Goal: Task Accomplishment & Management: Complete application form

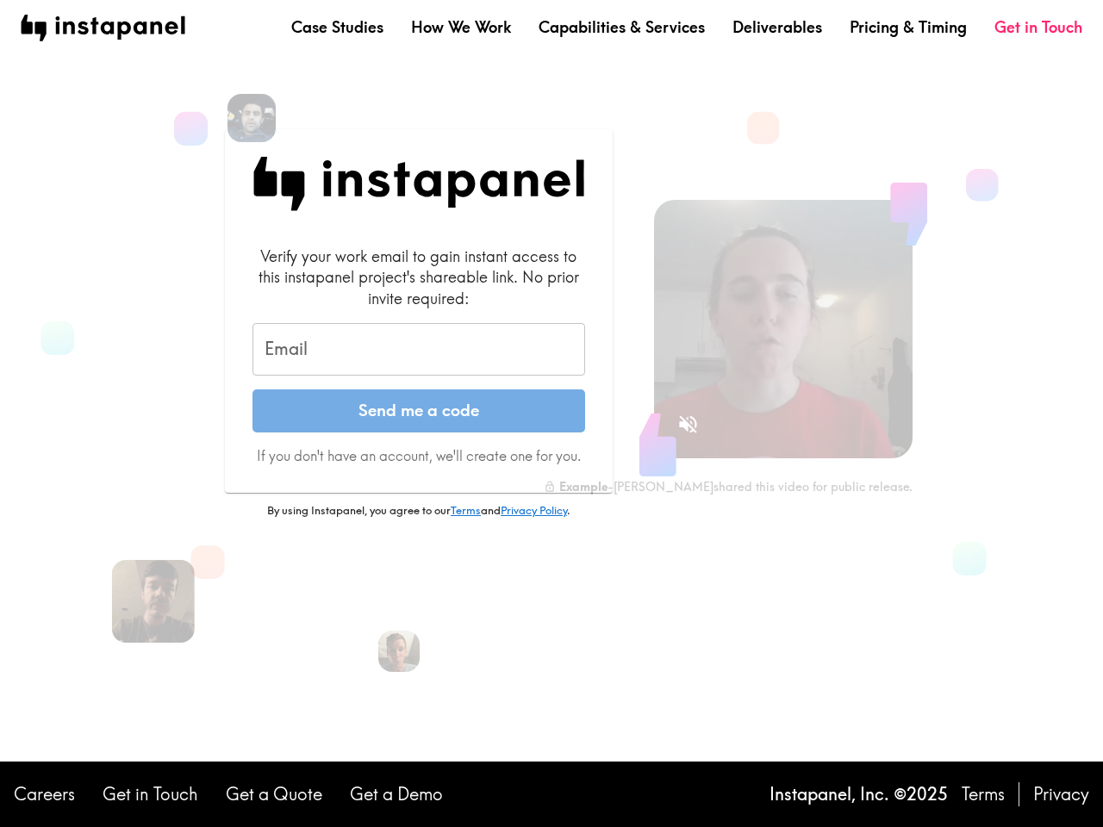
click at [551, 414] on button "Send me a code" at bounding box center [418, 410] width 333 height 43
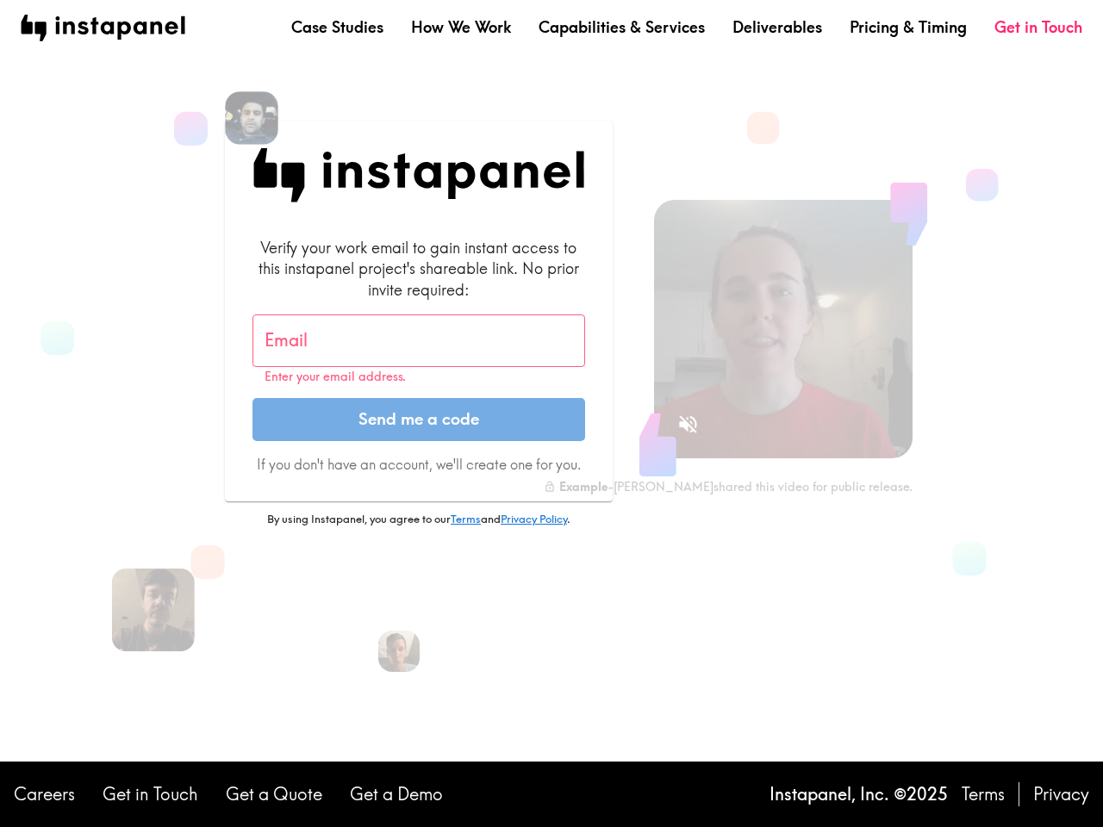
click at [252, 118] on img at bounding box center [251, 117] width 53 height 53
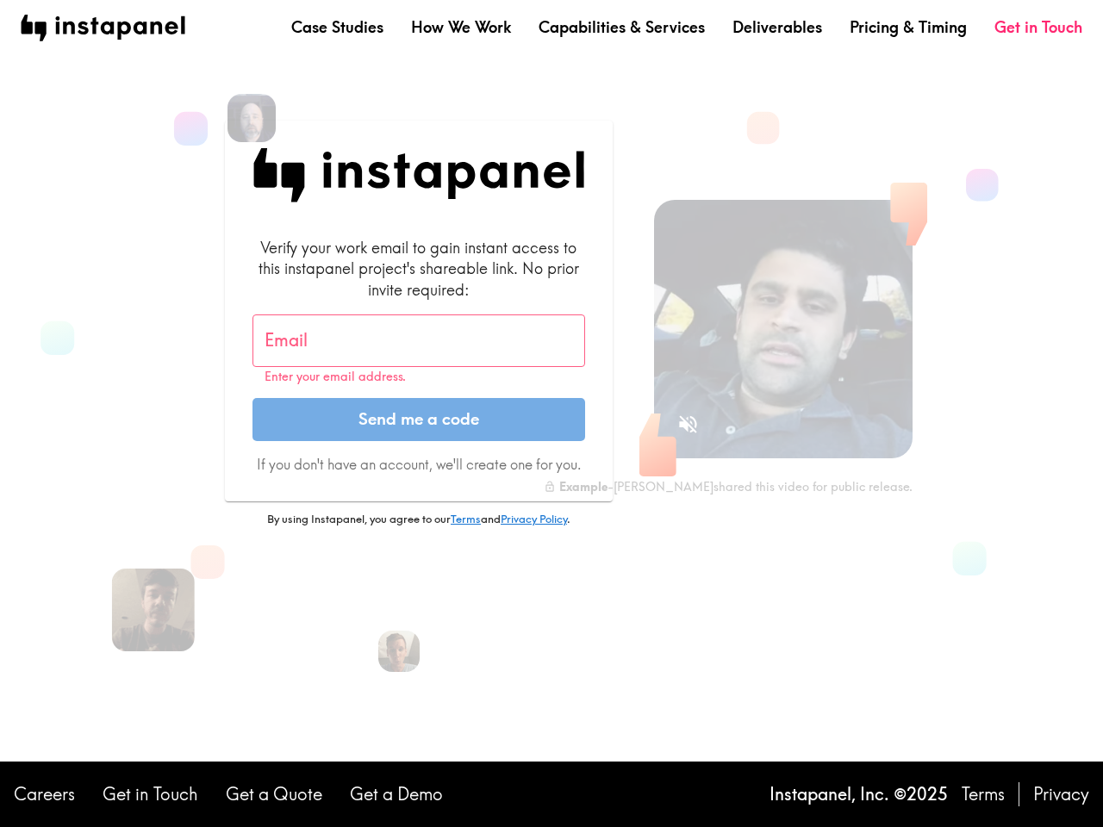
click at [419, 350] on input "Email" at bounding box center [418, 340] width 333 height 53
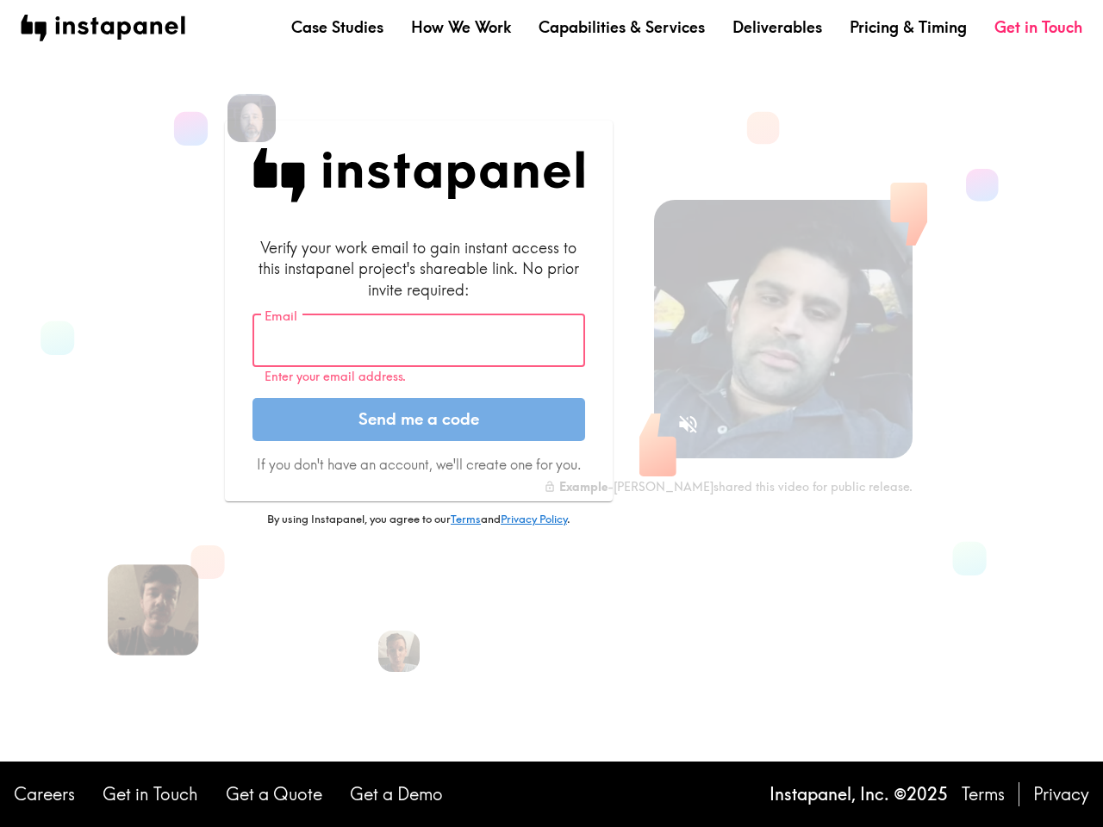
click at [153, 601] on div at bounding box center [153, 609] width 91 height 91
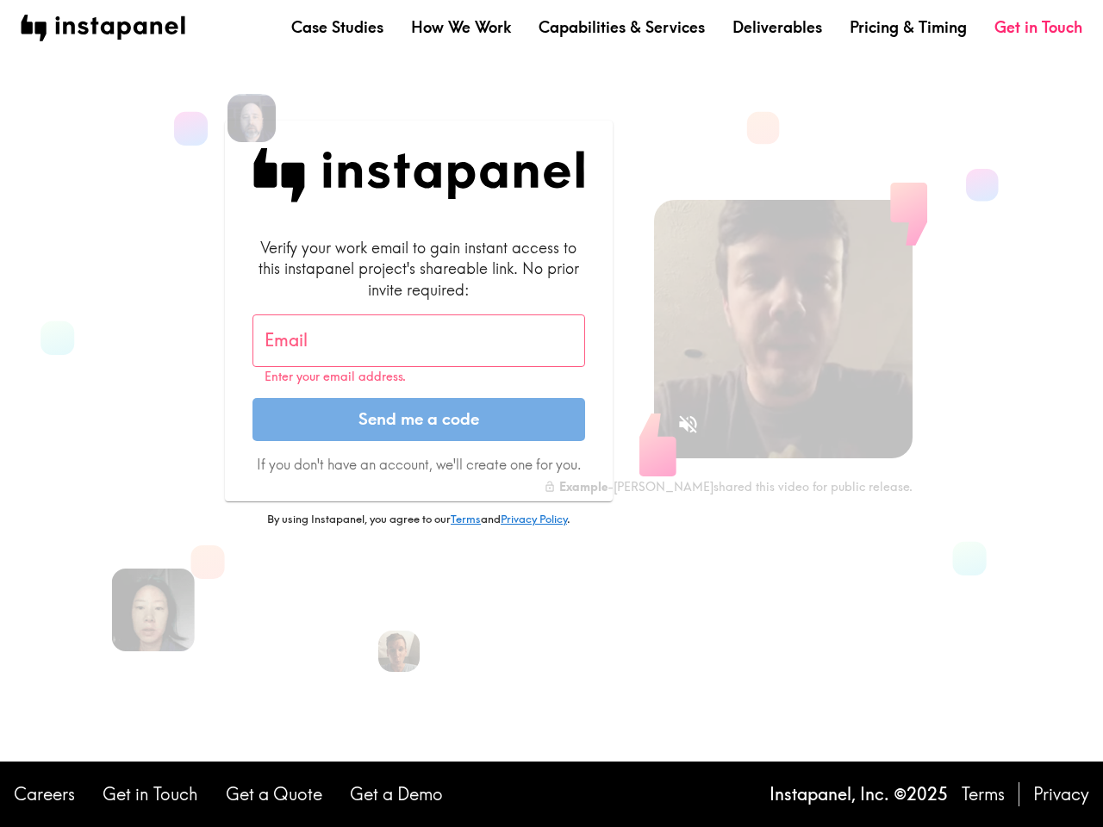
click at [687, 424] on icon "Sound is off" at bounding box center [688, 424] width 18 height 18
click at [783, 329] on video at bounding box center [783, 329] width 258 height 258
click at [399, 651] on img at bounding box center [399, 652] width 46 height 46
